Goal: Information Seeking & Learning: Learn about a topic

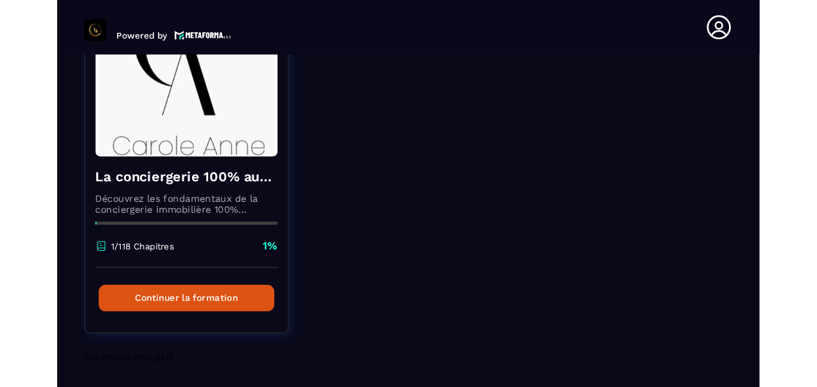
scroll to position [150, 0]
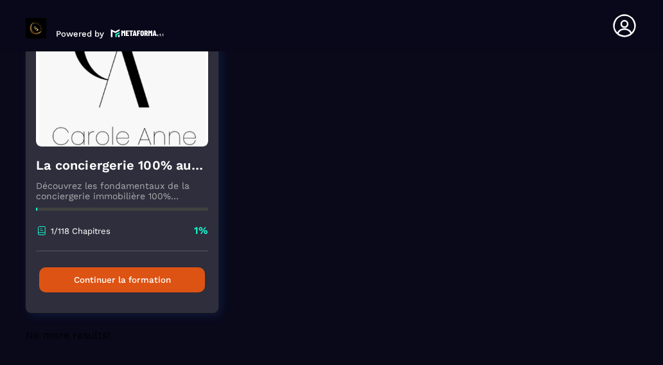
click at [132, 282] on button "Continuer la formation" at bounding box center [122, 279] width 166 height 25
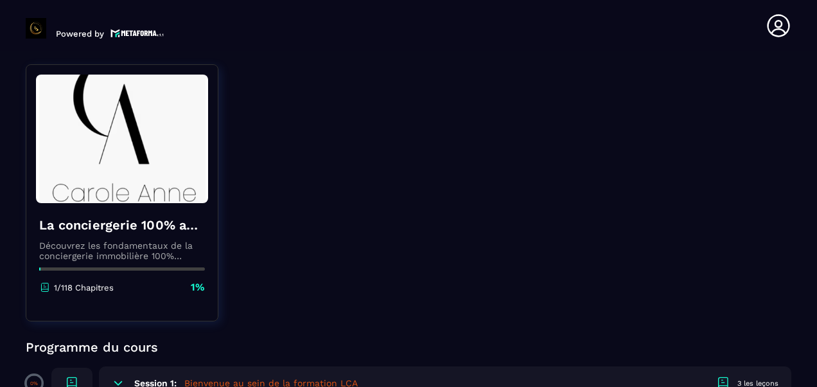
scroll to position [129, 0]
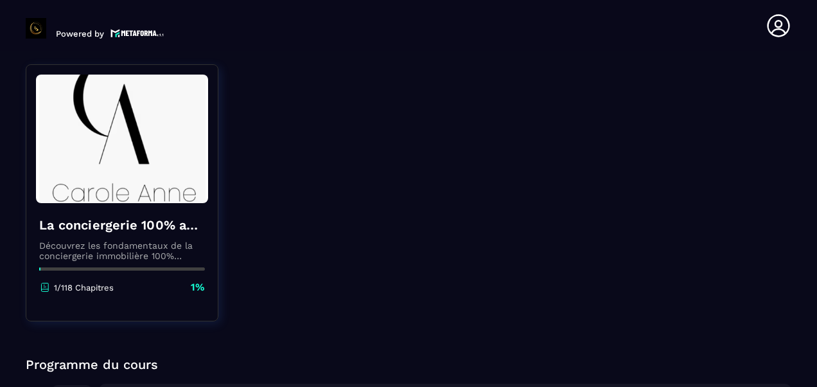
drag, startPoint x: 630, startPoint y: 108, endPoint x: 636, endPoint y: 131, distance: 23.8
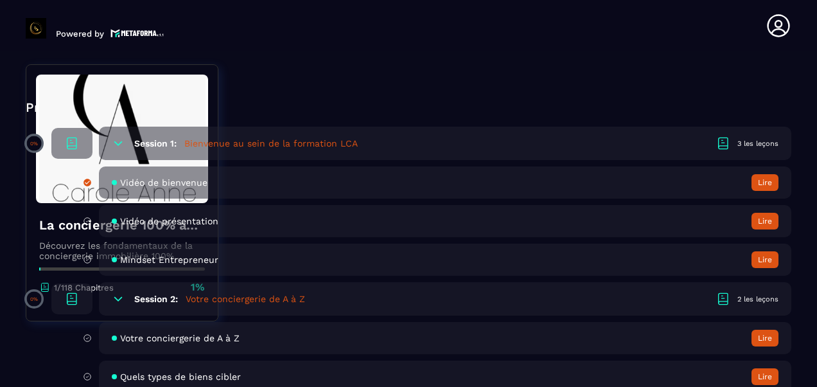
scroll to position [321, 0]
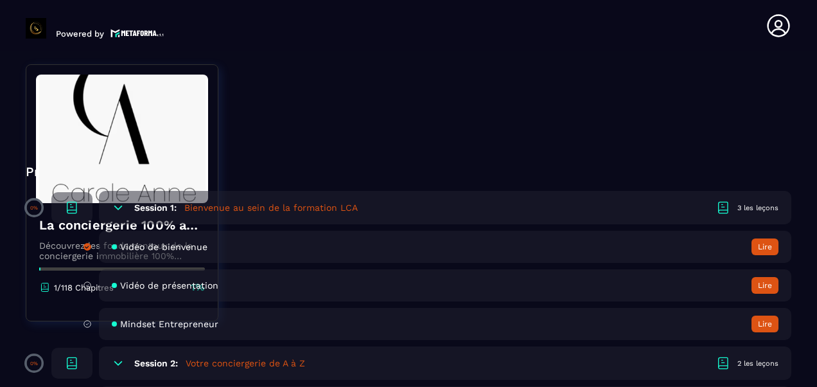
click at [112, 359] on icon at bounding box center [118, 363] width 13 height 13
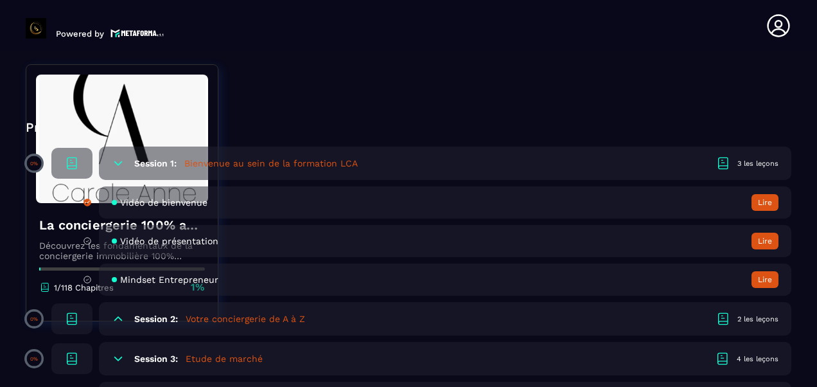
scroll to position [386, 0]
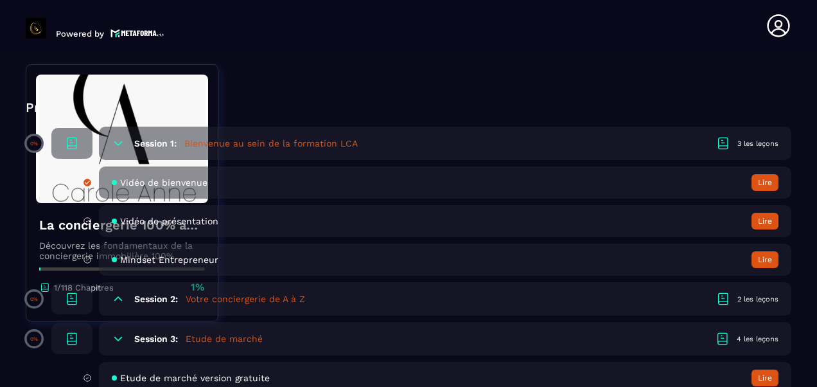
click at [663, 295] on div "2 les leçons" at bounding box center [758, 299] width 41 height 10
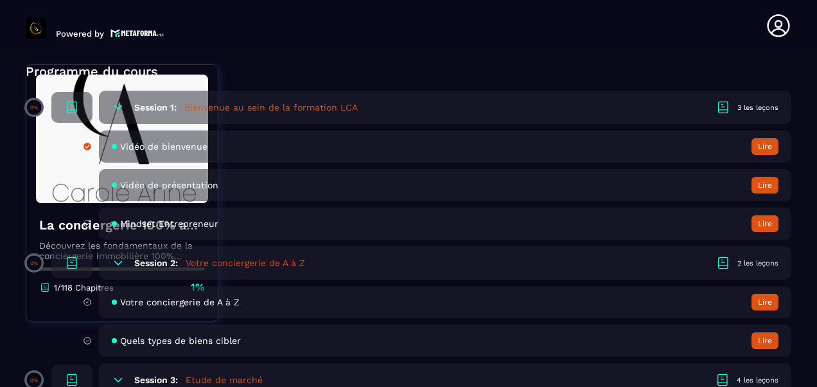
scroll to position [450, 0]
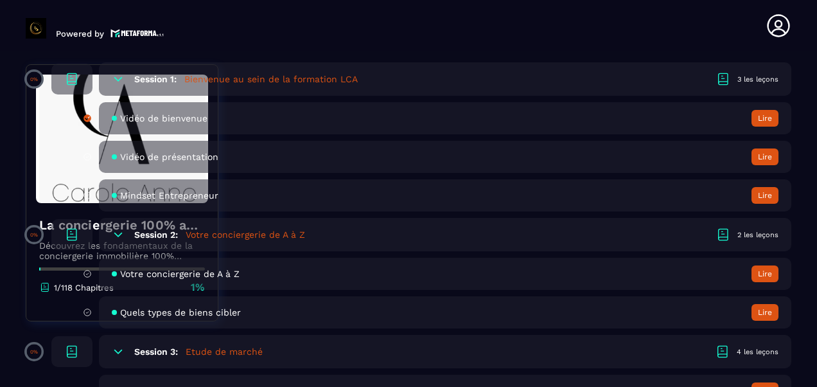
click at [181, 271] on span "Votre conciergerie de A à Z" at bounding box center [180, 274] width 120 height 10
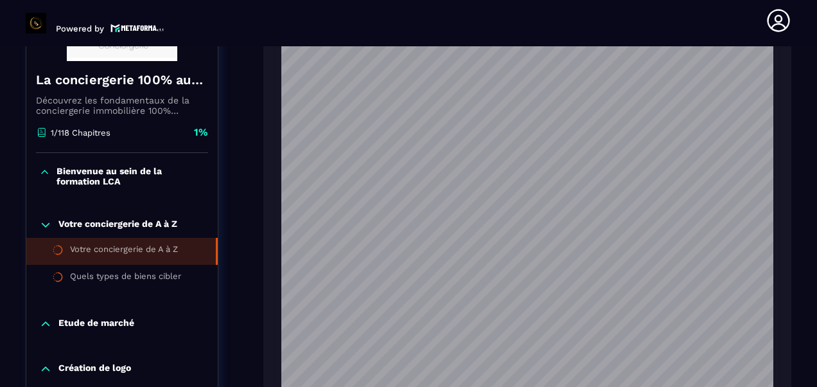
scroll to position [865, 0]
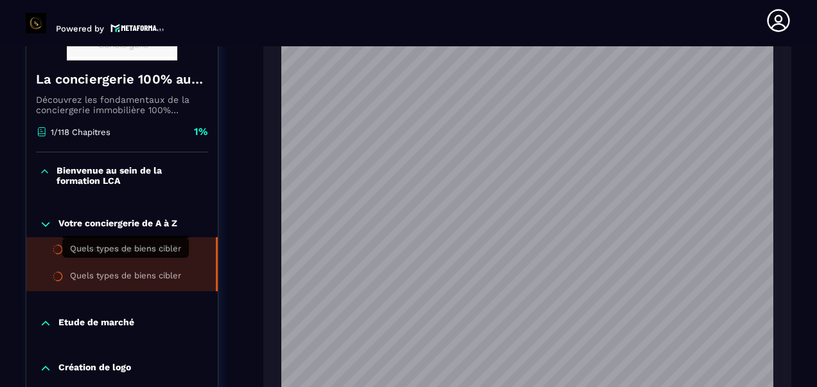
click at [125, 271] on div "Quels types de biens cibler" at bounding box center [125, 278] width 111 height 14
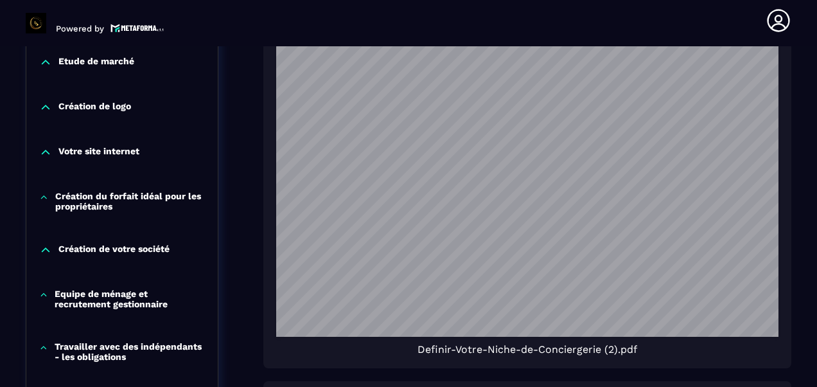
scroll to position [776, 0]
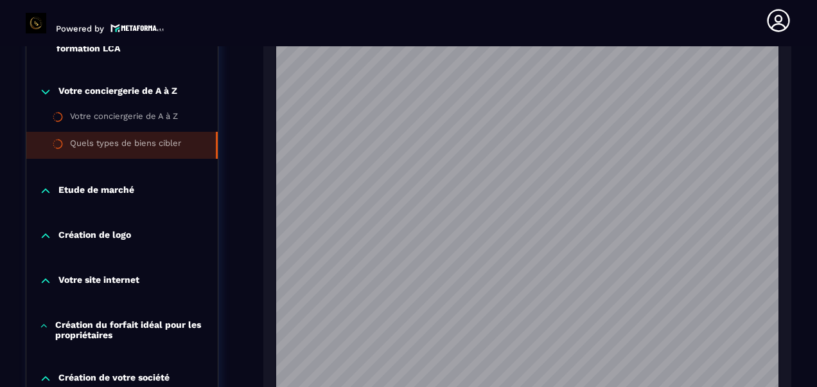
click at [46, 189] on icon at bounding box center [46, 191] width 8 height 4
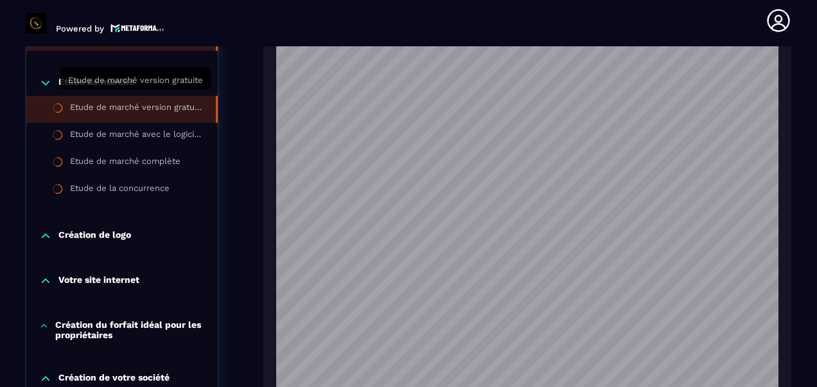
click at [98, 102] on div "Etude de marché version gratuite" at bounding box center [136, 109] width 133 height 14
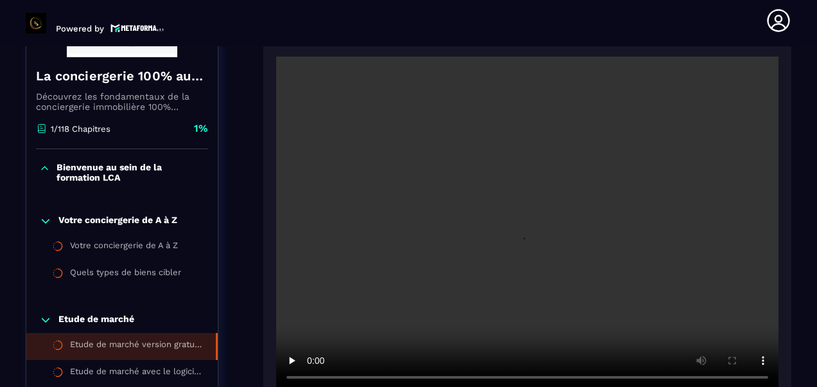
scroll to position [326, 0]
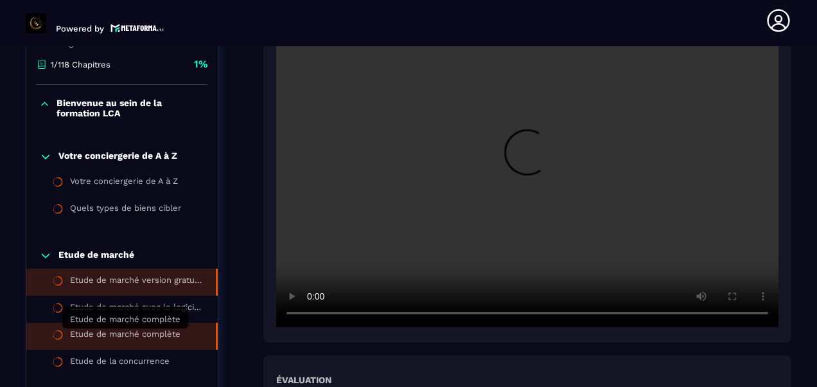
click at [159, 337] on div "Etude de marché complète" at bounding box center [125, 336] width 111 height 14
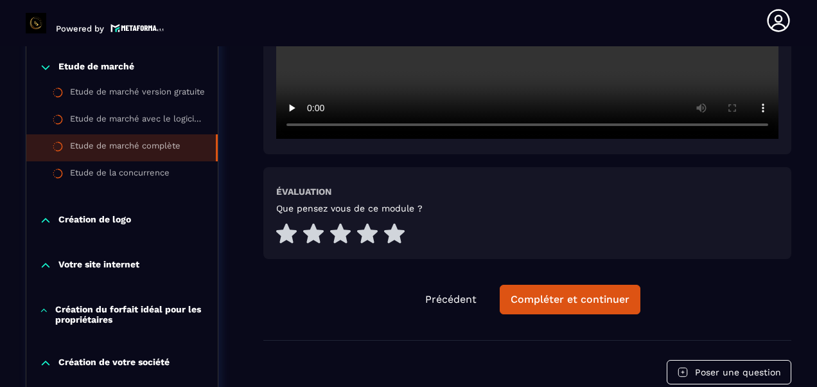
scroll to position [519, 0]
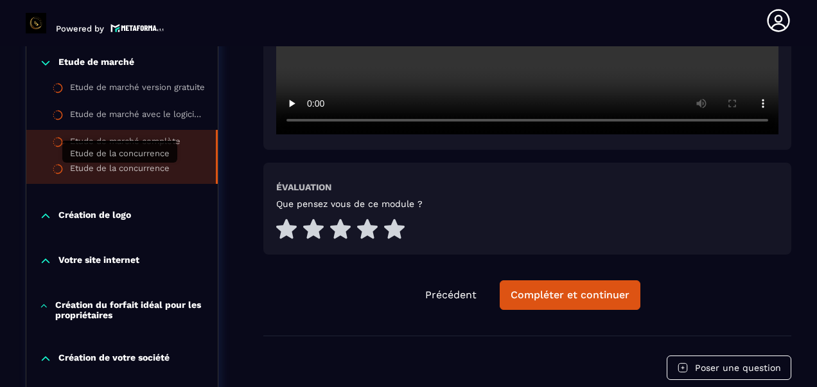
click at [94, 168] on div "Etude de la concurrence" at bounding box center [120, 170] width 100 height 14
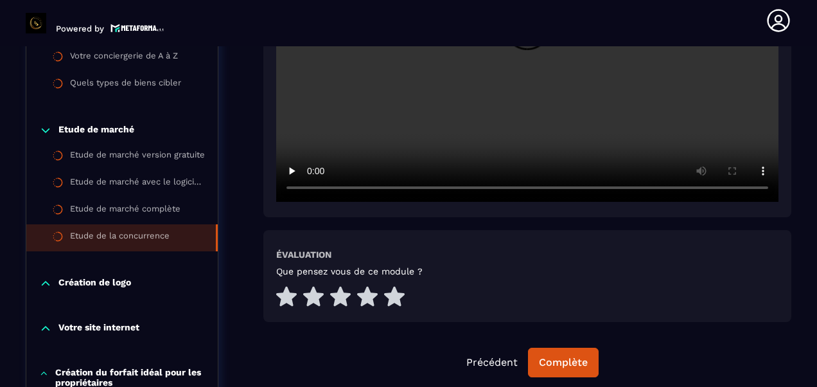
scroll to position [454, 0]
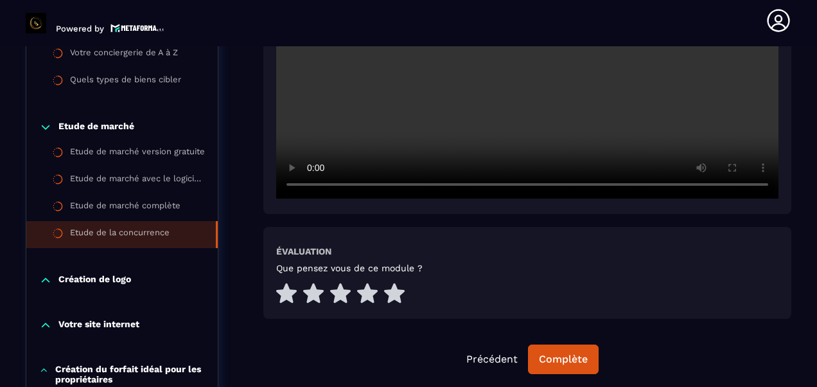
click at [44, 283] on icon at bounding box center [45, 280] width 13 height 13
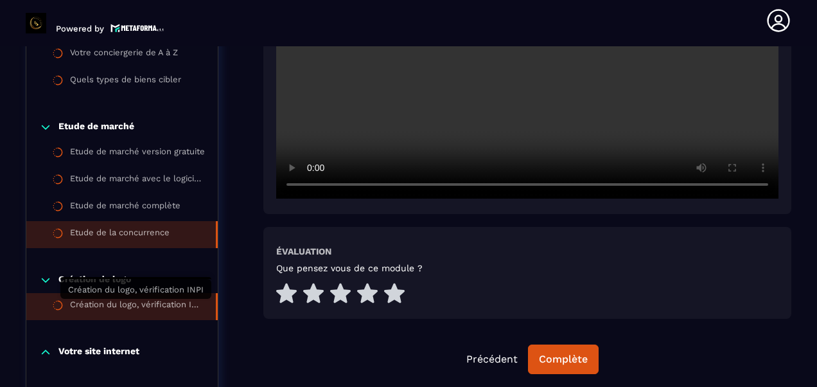
click at [102, 307] on div "Création du logo, vérification INPI" at bounding box center [136, 306] width 133 height 14
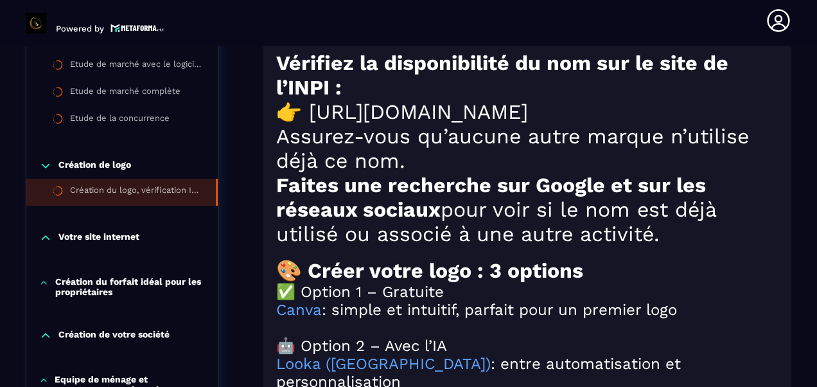
scroll to position [1093, 0]
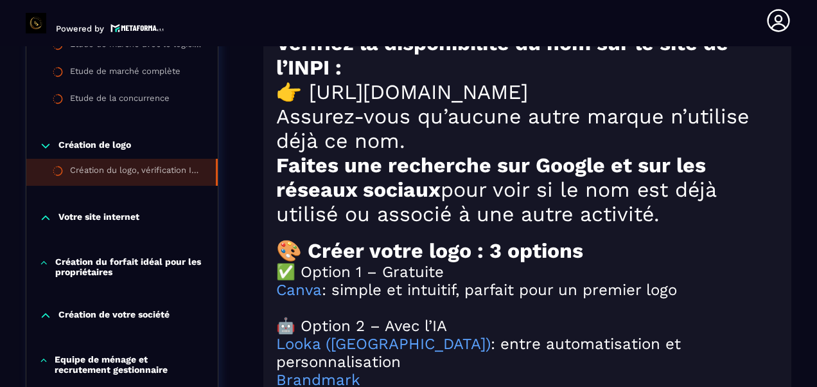
click at [42, 211] on icon at bounding box center [45, 217] width 13 height 13
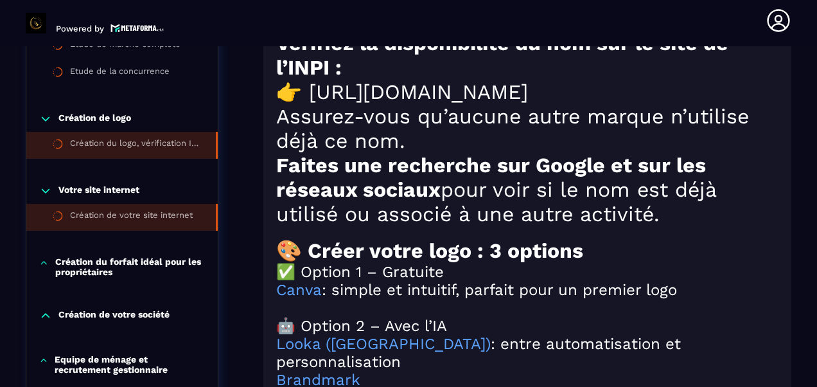
click at [109, 210] on div "Création de votre site internet" at bounding box center [131, 217] width 123 height 14
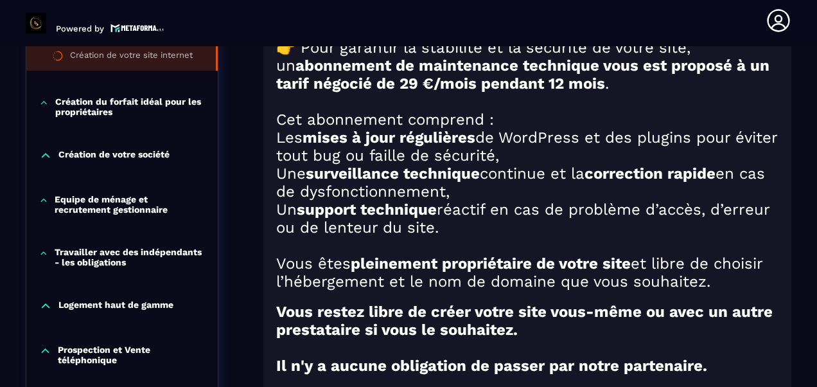
scroll to position [711, 0]
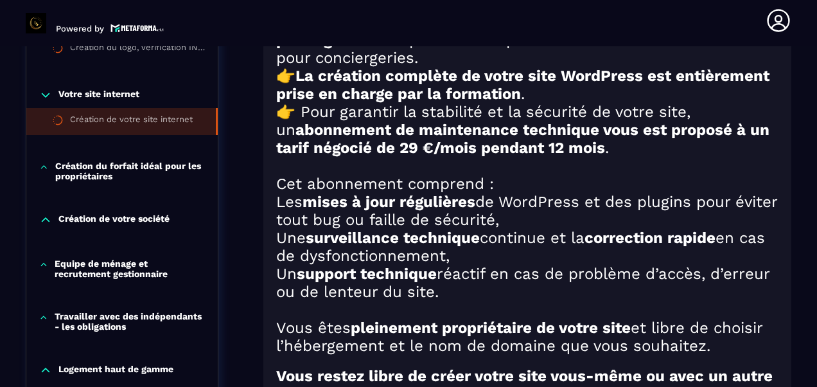
click at [90, 174] on p "Création du forfait idéal pour les propriétaires" at bounding box center [130, 171] width 150 height 21
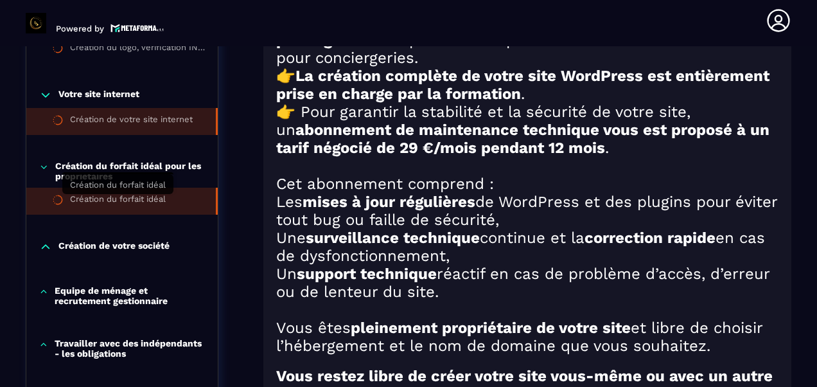
click at [89, 201] on div "Création du forfait idéal" at bounding box center [118, 201] width 96 height 14
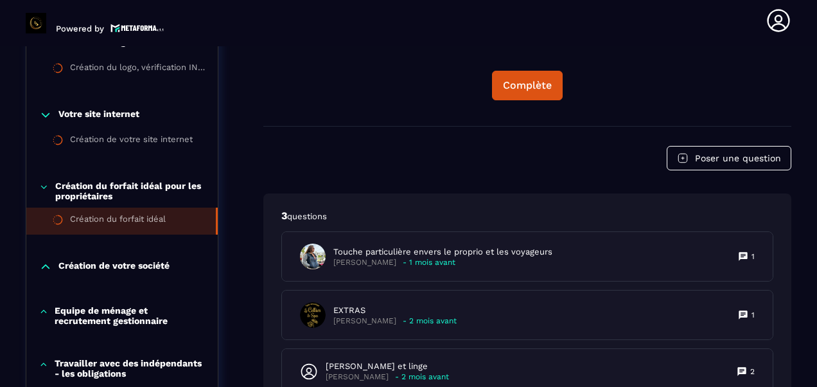
scroll to position [776, 0]
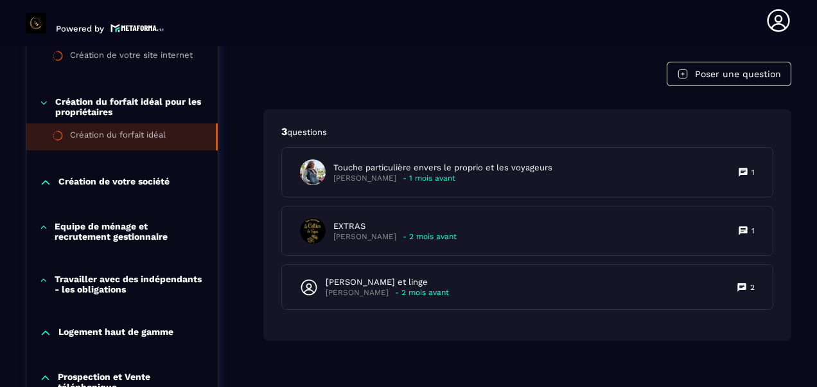
click at [44, 182] on icon at bounding box center [45, 182] width 13 height 13
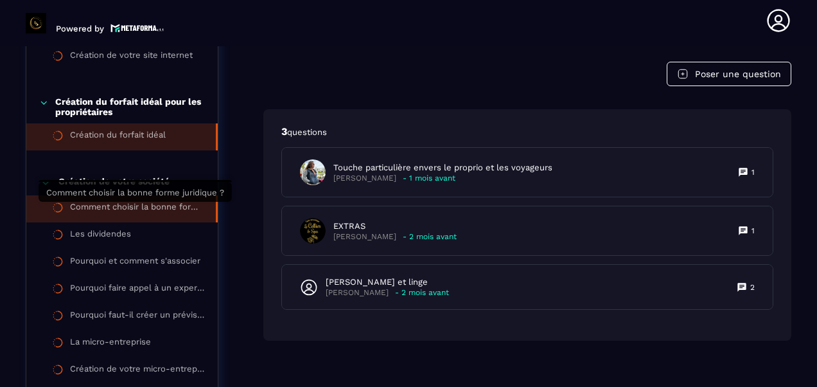
click at [123, 208] on div "Comment choisir la bonne forme juridique ?" at bounding box center [136, 209] width 133 height 14
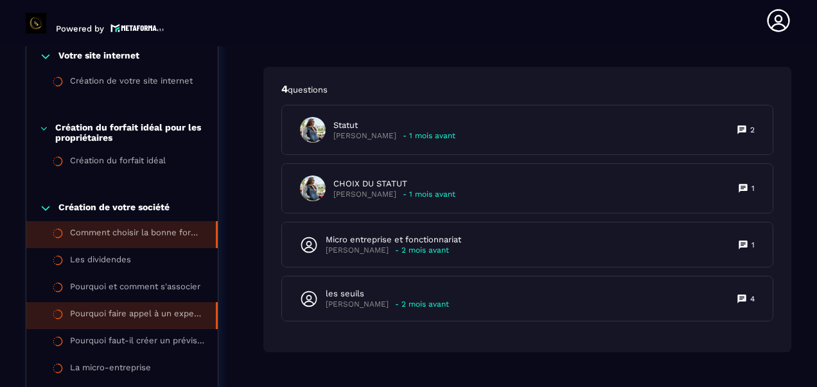
scroll to position [776, 0]
